Goal: Task Accomplishment & Management: Complete application form

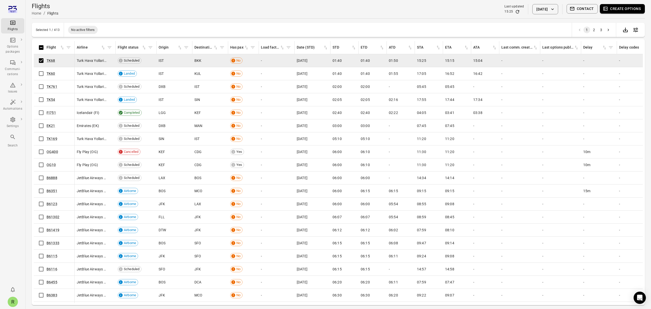
drag, startPoint x: 636, startPoint y: 9, endPoint x: 549, endPoint y: 14, distance: 87.7
click at [549, 14] on div "Flights Home / Flights Last updated 15:25 [DATE] Contact Create options" at bounding box center [338, 9] width 613 height 14
click at [577, 16] on div "Flights Home / Flights Last updated 15:25 [DATE] Contact Create options" at bounding box center [338, 9] width 613 height 14
click at [585, 8] on button "Contact" at bounding box center [582, 8] width 31 height 9
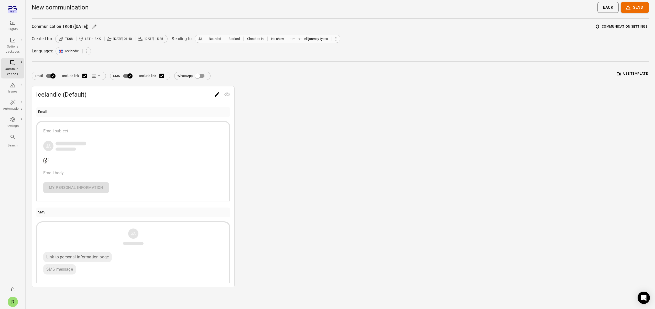
click at [336, 39] on icon at bounding box center [335, 39] width 1 height 4
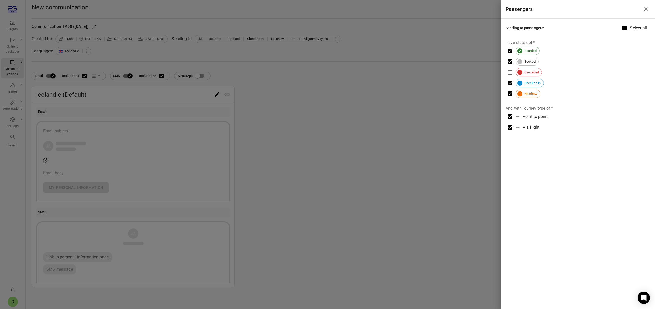
click at [408, 47] on div at bounding box center [327, 154] width 655 height 309
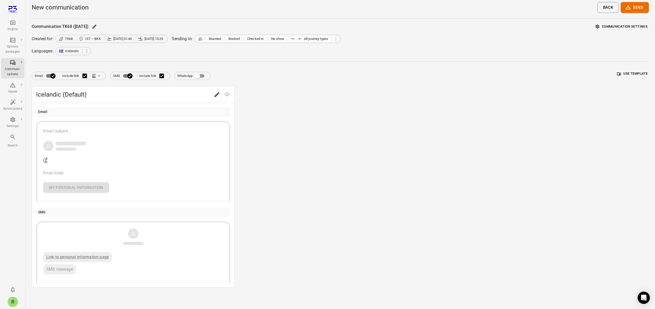
click at [321, 39] on span "All journey types" at bounding box center [316, 38] width 24 height 5
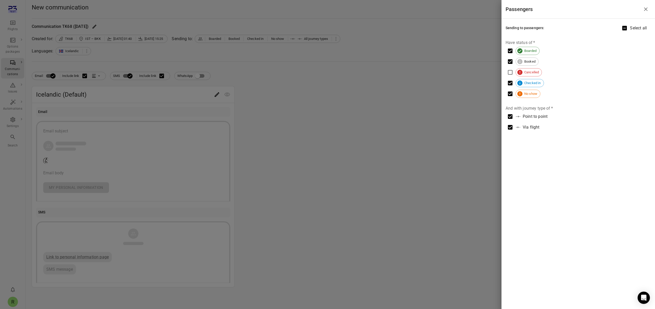
click at [402, 41] on div at bounding box center [327, 154] width 655 height 309
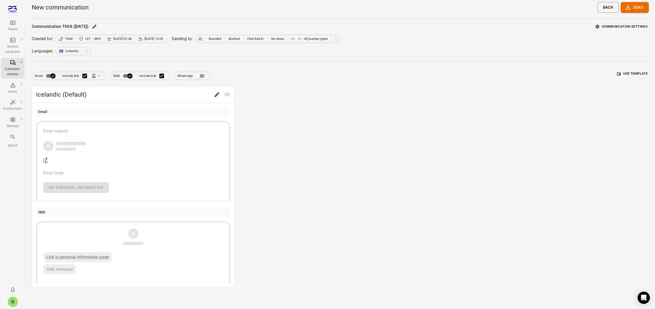
click at [575, 96] on div "Icelandic (Default) Email Email subject Email body My personal information SMS …" at bounding box center [340, 186] width 617 height 201
click at [19, 46] on div "Options packages" at bounding box center [12, 49] width 19 height 10
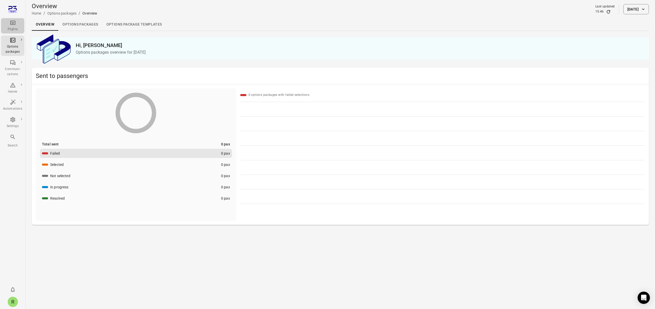
click at [14, 31] on div "Flights" at bounding box center [12, 29] width 19 height 5
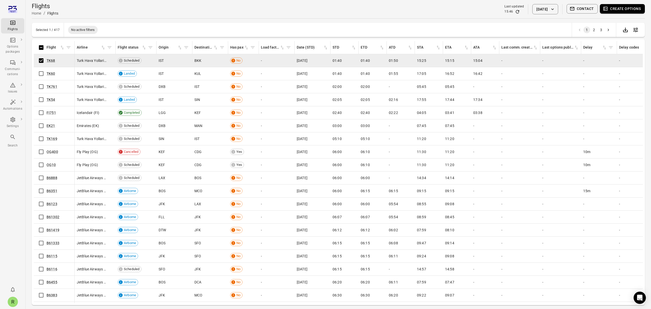
click at [624, 8] on button "Create options" at bounding box center [622, 8] width 45 height 9
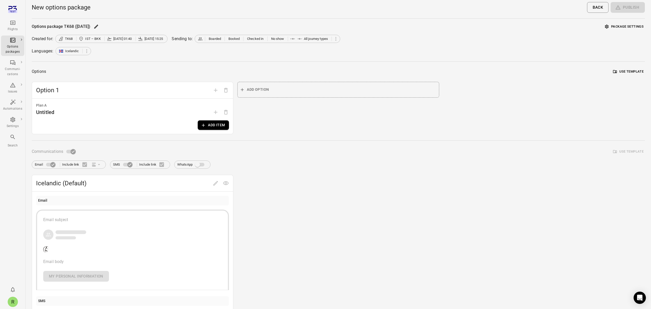
click at [216, 116] on div at bounding box center [221, 112] width 20 height 10
click at [214, 127] on button "Add item" at bounding box center [213, 125] width 31 height 9
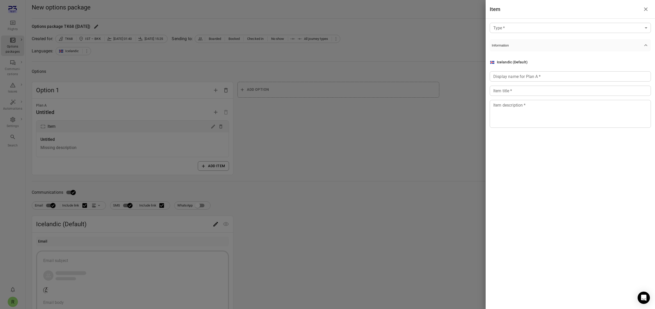
click at [508, 26] on body "Flights Options packages Communi-cations Issues Automations Settings Search R N…" at bounding box center [327, 219] width 655 height 438
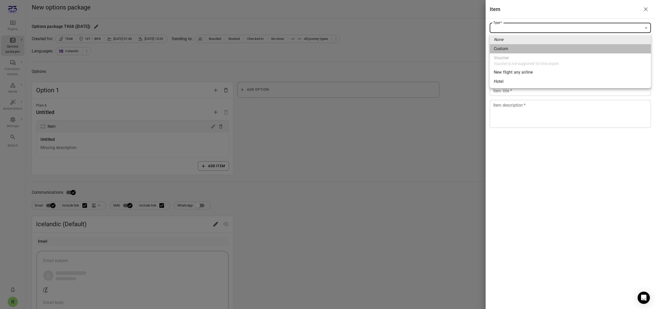
click at [513, 52] on li "Custom" at bounding box center [570, 48] width 161 height 9
type input "******"
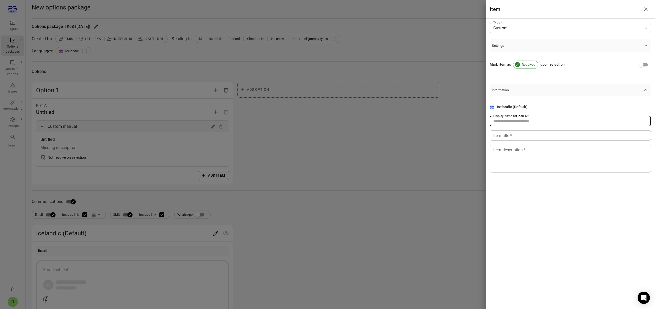
click at [519, 119] on input "Display name for Plan A   *" at bounding box center [570, 121] width 161 height 10
drag, startPoint x: 508, startPoint y: 122, endPoint x: 509, endPoint y: 125, distance: 3.1
click at [508, 122] on input "Display name for Plan A   *" at bounding box center [570, 121] width 161 height 10
drag, startPoint x: 508, startPoint y: 136, endPoint x: 506, endPoint y: 144, distance: 8.1
click at [508, 136] on input "Item title   *" at bounding box center [570, 135] width 161 height 10
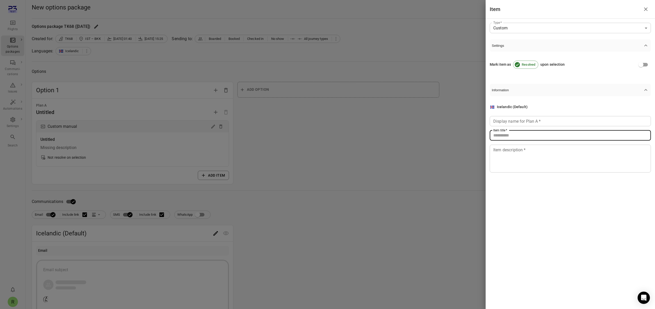
click at [505, 155] on textarea "Item description   *" at bounding box center [570, 159] width 154 height 24
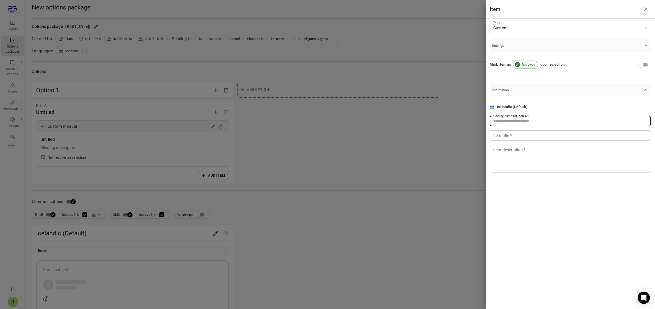
click at [505, 126] on input "Display name for Plan A   *" at bounding box center [570, 121] width 161 height 10
click at [298, 214] on div at bounding box center [327, 154] width 655 height 309
